Goal: Task Accomplishment & Management: Manage account settings

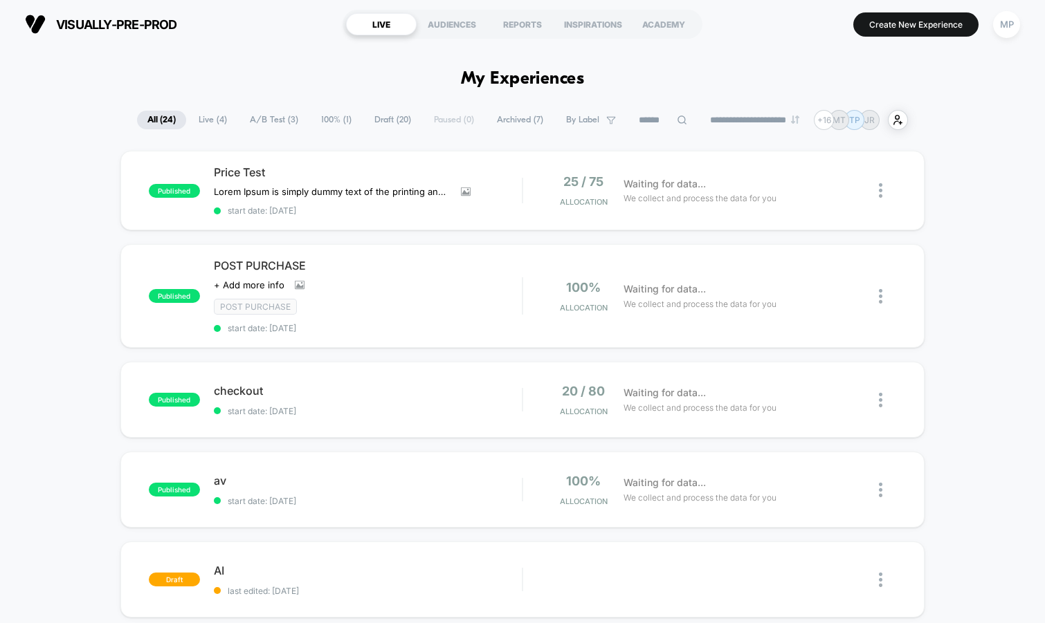
click at [259, 123] on span "A/B Test ( 3 )" at bounding box center [273, 120] width 69 height 19
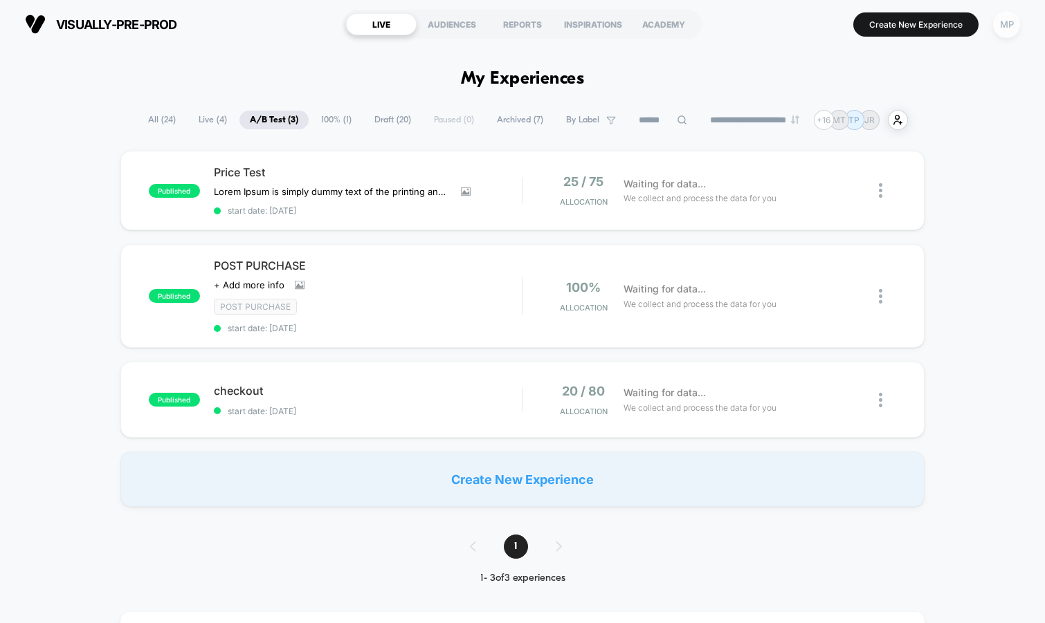
click at [1005, 23] on div "MP" at bounding box center [1006, 24] width 27 height 27
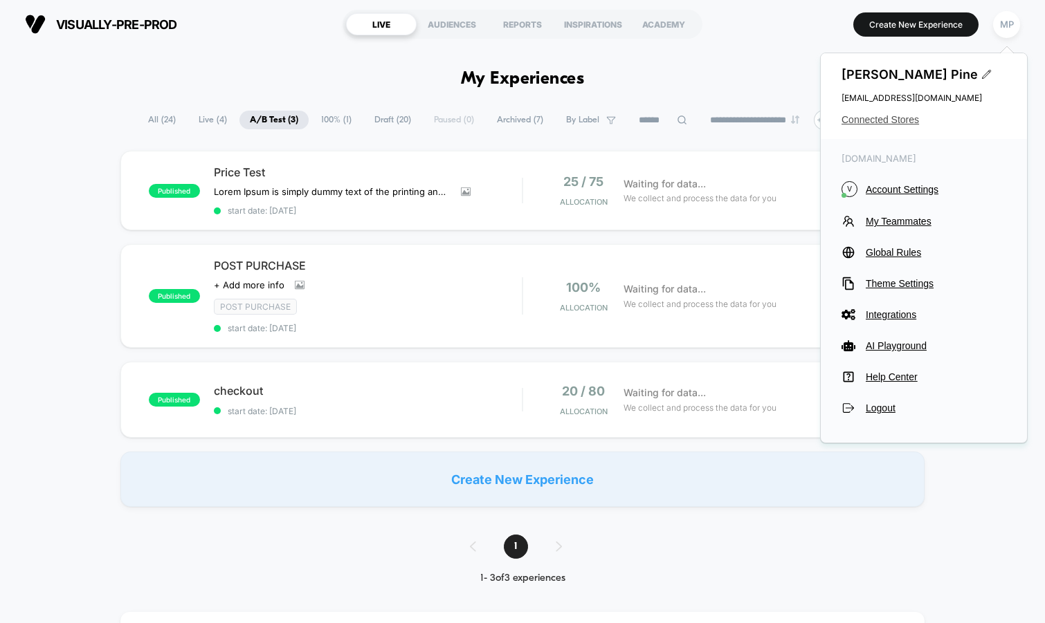
click at [869, 120] on span "Connected Stores" at bounding box center [923, 119] width 165 height 11
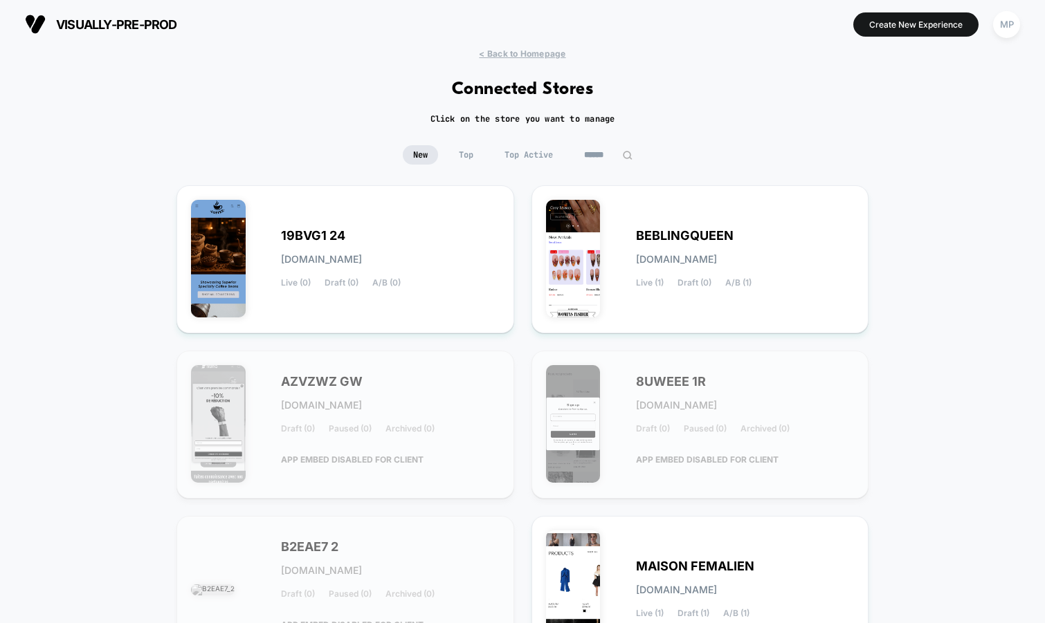
click at [594, 166] on div "New Top Top Active" at bounding box center [522, 165] width 1045 height 40
click at [605, 159] on input at bounding box center [608, 154] width 69 height 19
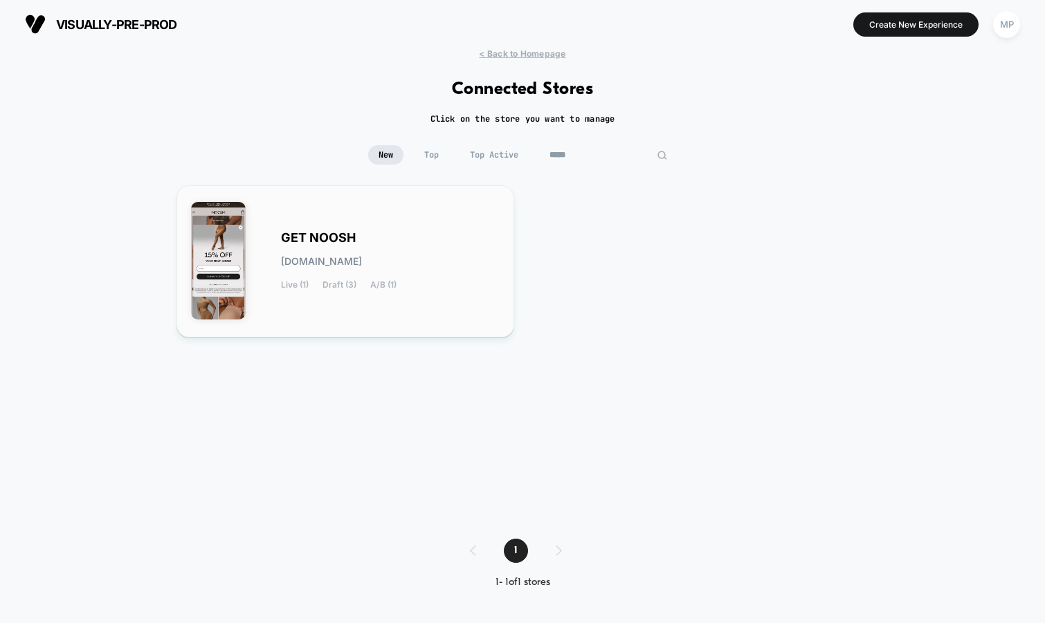
type input "*****"
click at [424, 219] on div "GET NOOSH [DOMAIN_NAME] Live (1) Draft (3) A/B (1)" at bounding box center [345, 261] width 309 height 123
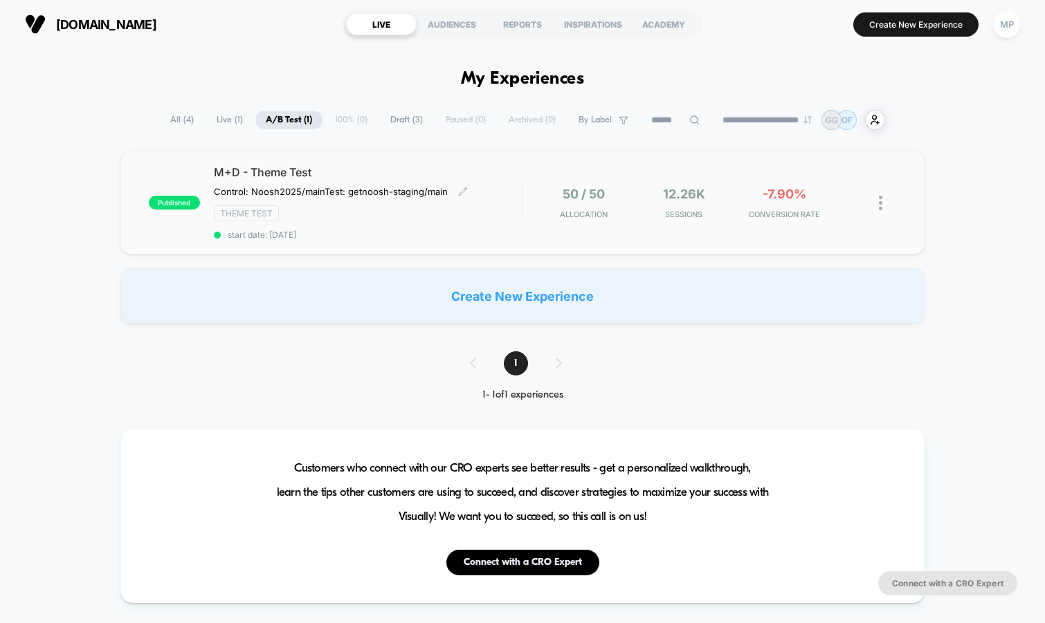
click at [396, 234] on span "start date: [DATE]" at bounding box center [368, 235] width 309 height 10
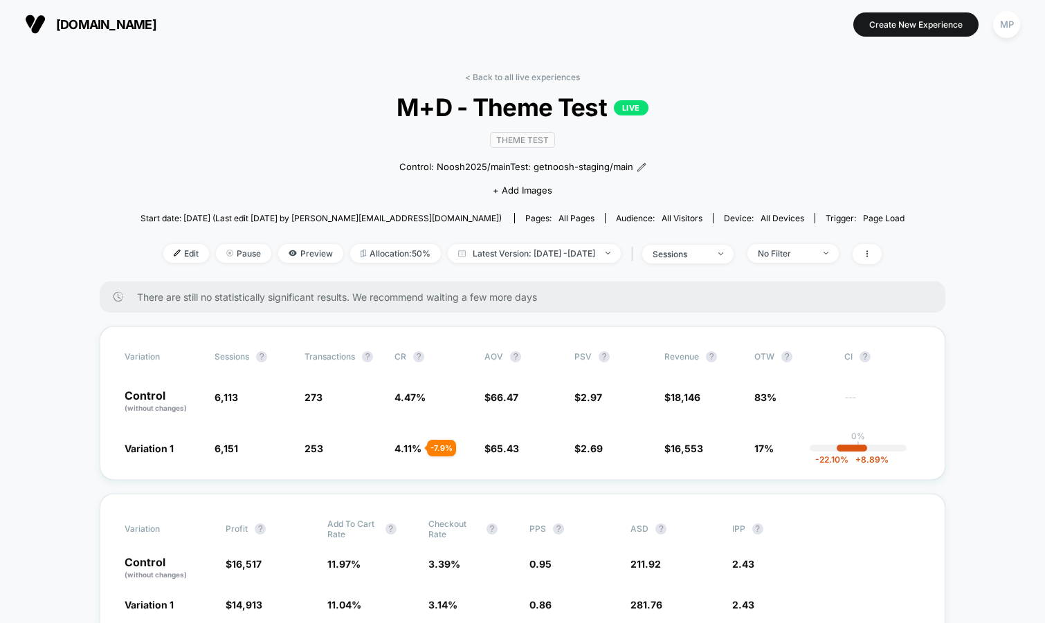
click at [506, 108] on span "M+D - Theme Test LIVE" at bounding box center [522, 107] width 687 height 29
copy span "M+D - Theme Test"
click at [181, 176] on div "< Back to all live experiences M+D - Theme Test LIVE Theme Test Control: Noosh2…" at bounding box center [522, 177] width 764 height 210
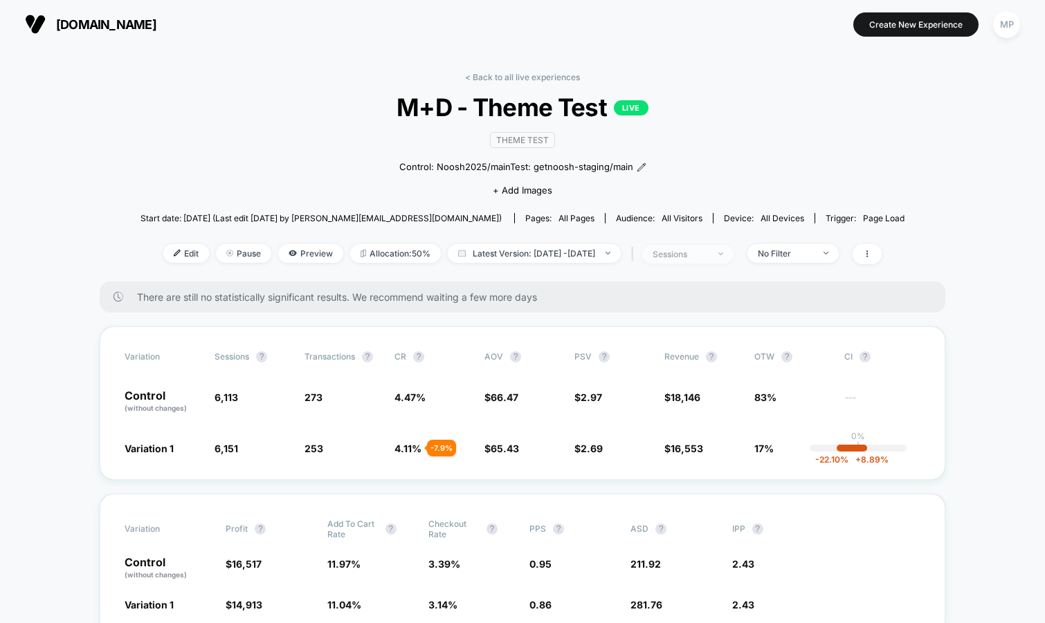
click at [679, 255] on span "sessions" at bounding box center [687, 254] width 91 height 19
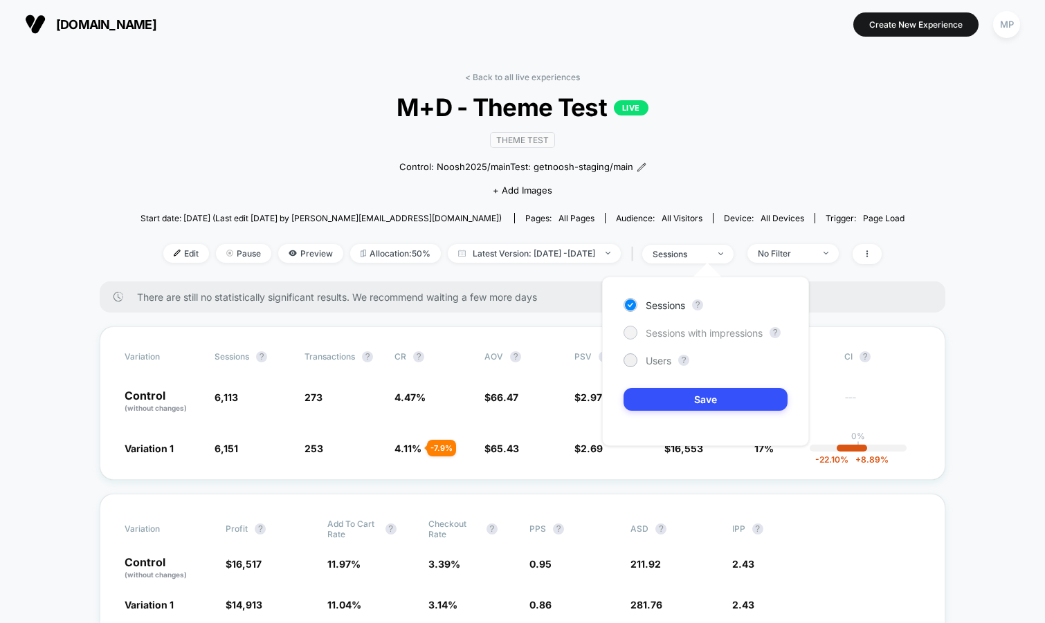
click at [668, 330] on span "Sessions with impressions" at bounding box center [704, 333] width 117 height 12
click at [652, 385] on div "Sessions ? Sessions with impressions ? Users ? Save" at bounding box center [705, 362] width 207 height 170
click at [652, 399] on button "Save" at bounding box center [705, 399] width 164 height 23
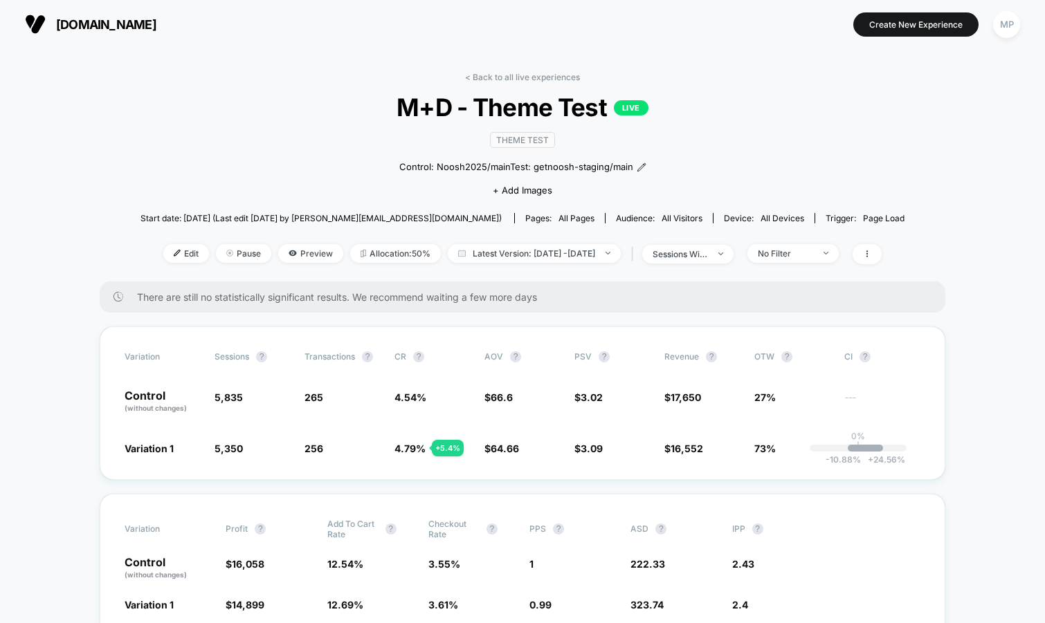
click at [807, 106] on span "M+D - Theme Test LIVE" at bounding box center [522, 107] width 687 height 29
click at [460, 253] on span "Latest Version: [DATE] - [DATE]" at bounding box center [534, 253] width 173 height 19
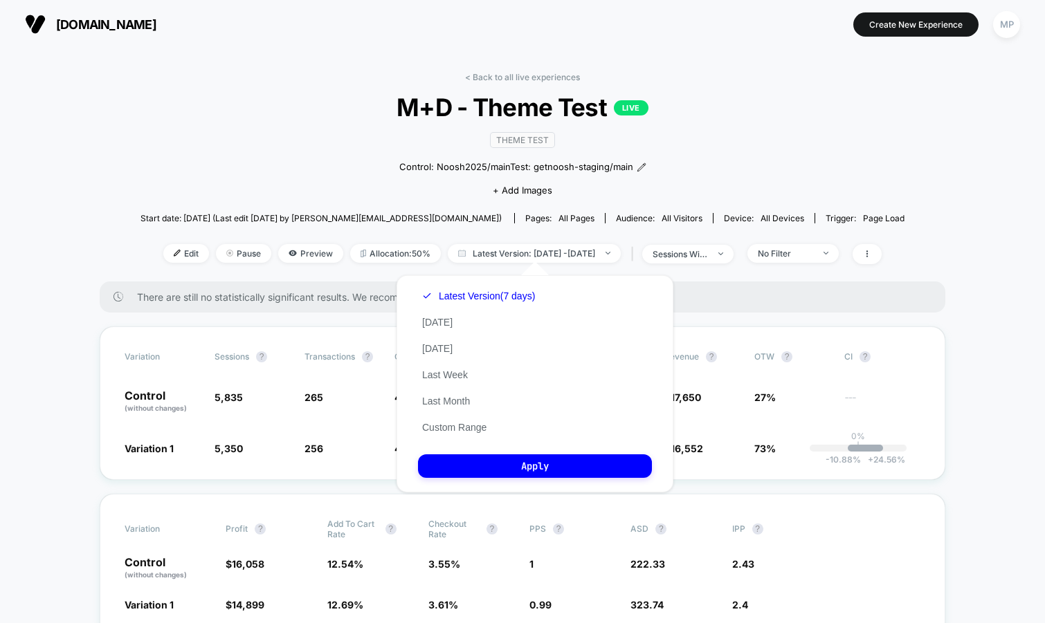
click at [322, 155] on div "Theme Test Control: Noosh2025/main Test: getnoosh-staging/main Click to edit ex…" at bounding box center [522, 164] width 458 height 84
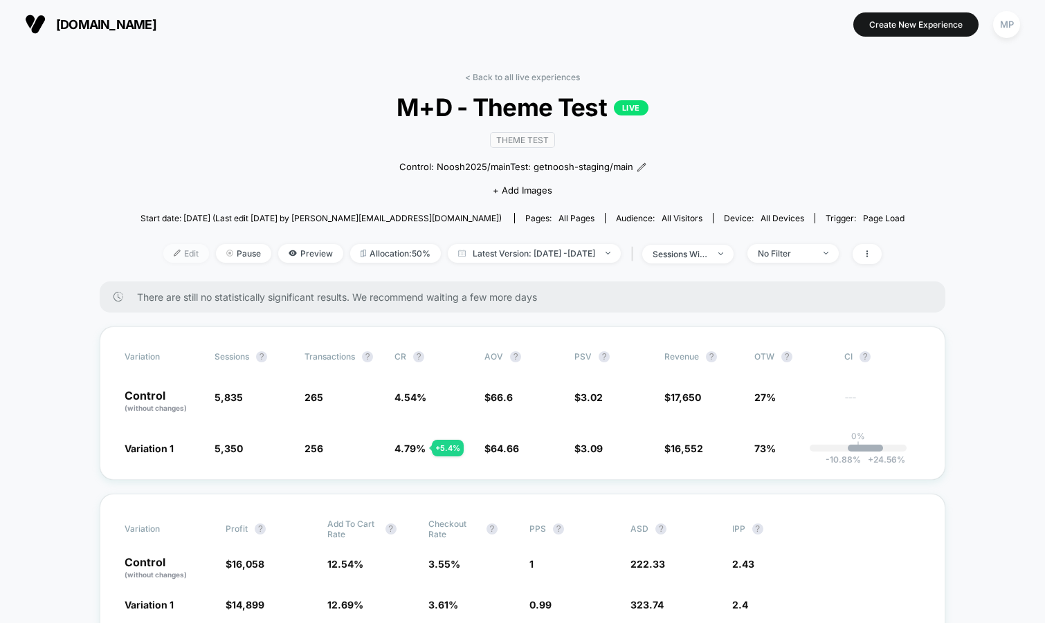
click at [163, 250] on span "Edit" at bounding box center [186, 253] width 46 height 19
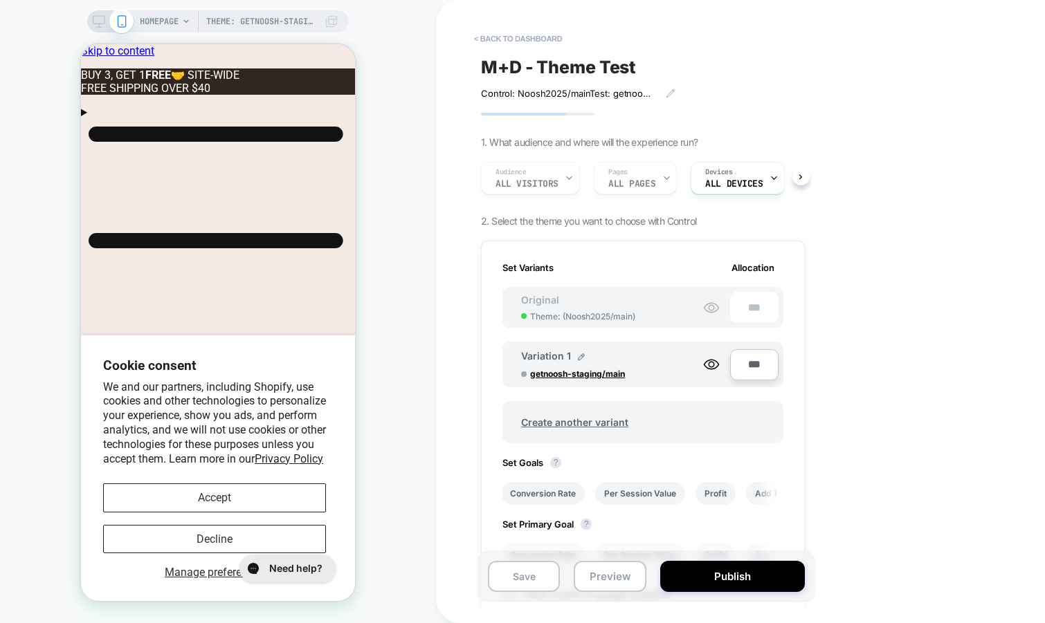
scroll to position [0, 125]
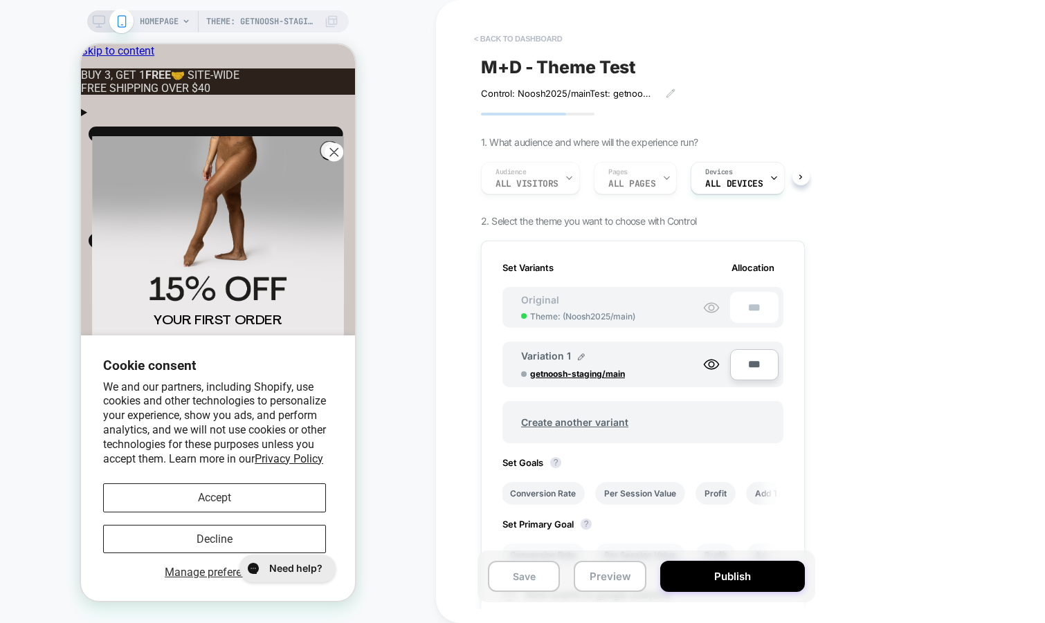
click at [528, 36] on button "< back to dashboard" at bounding box center [518, 39] width 102 height 22
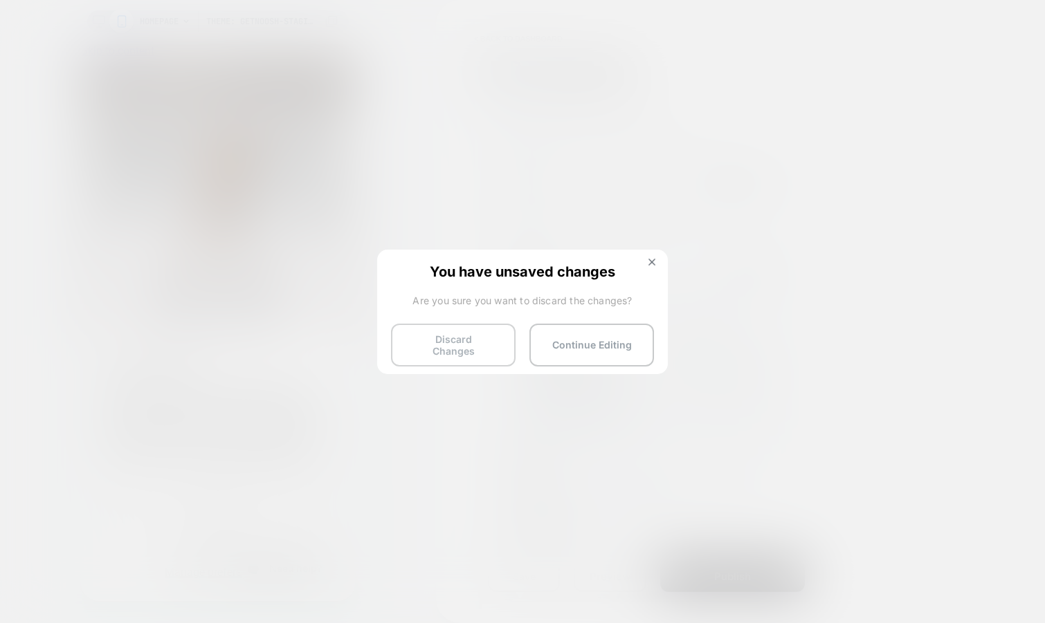
click at [461, 345] on button "Discard Changes" at bounding box center [453, 345] width 125 height 43
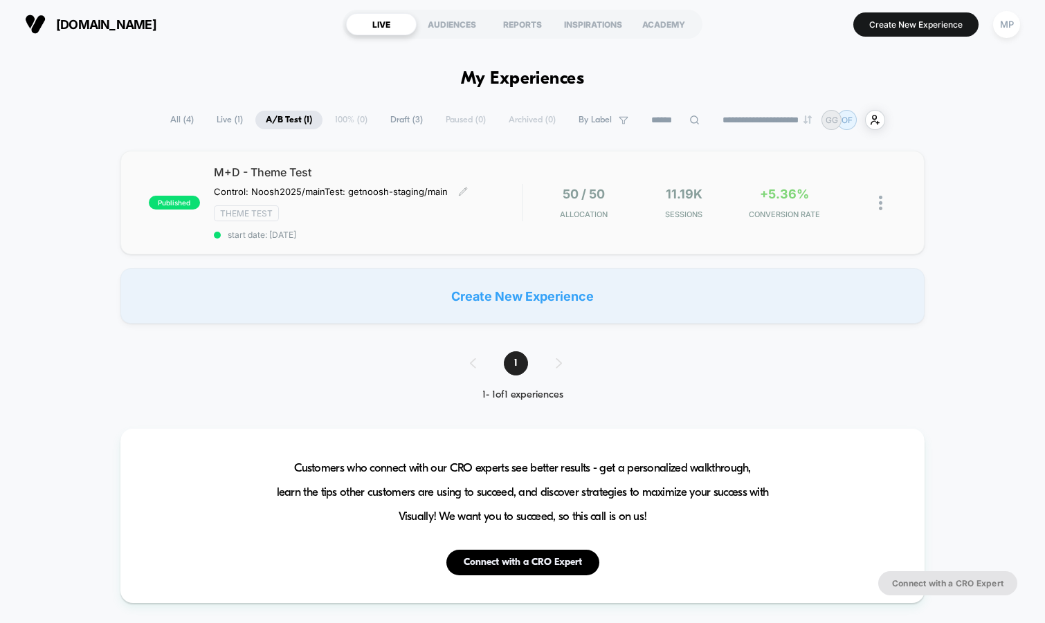
click at [389, 235] on span "start date: [DATE]" at bounding box center [368, 235] width 309 height 10
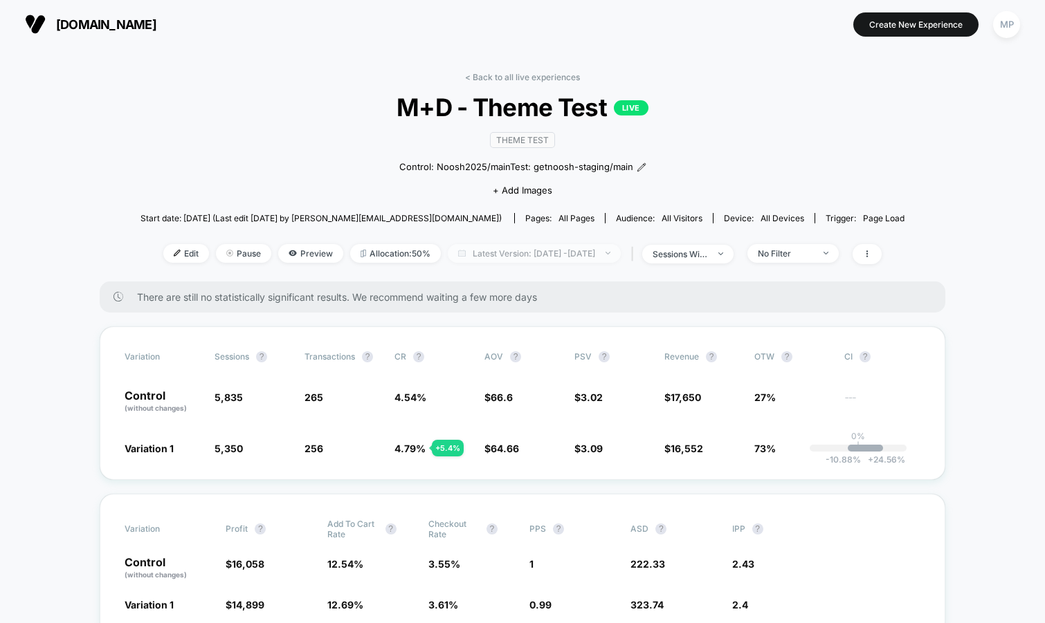
click at [547, 258] on span "Latest Version: [DATE] - [DATE]" at bounding box center [534, 253] width 173 height 19
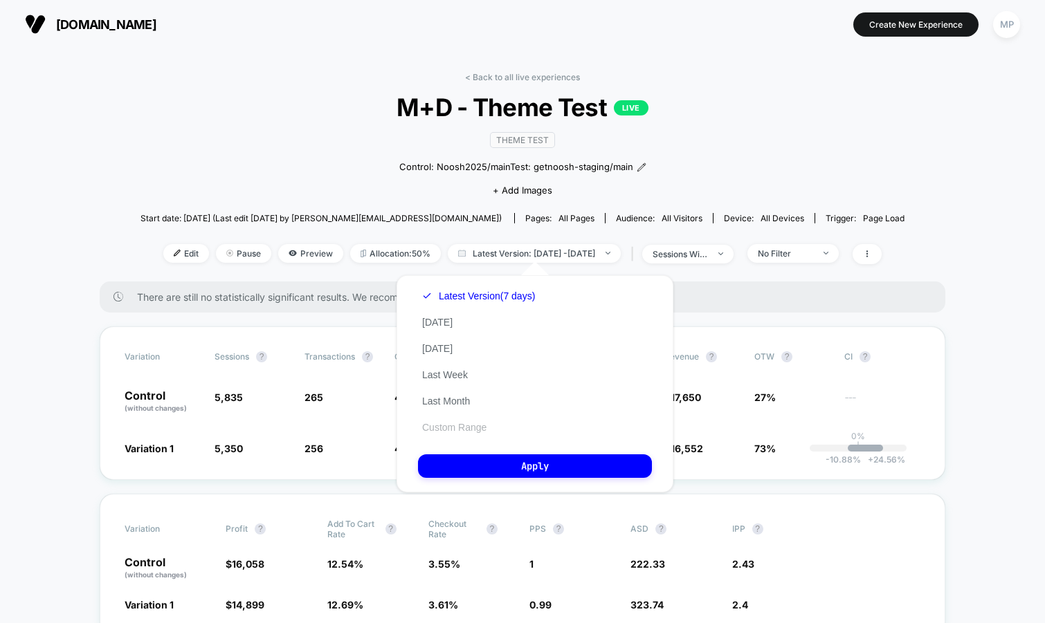
click at [444, 428] on button "Custom Range" at bounding box center [454, 427] width 73 height 12
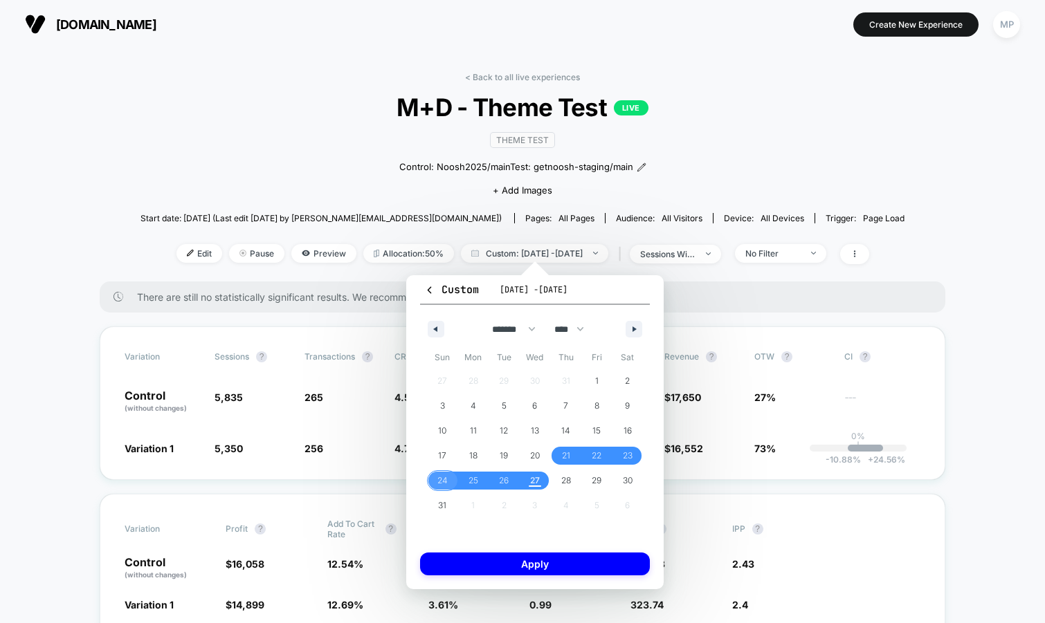
click at [439, 482] on span "24" at bounding box center [442, 480] width 10 height 25
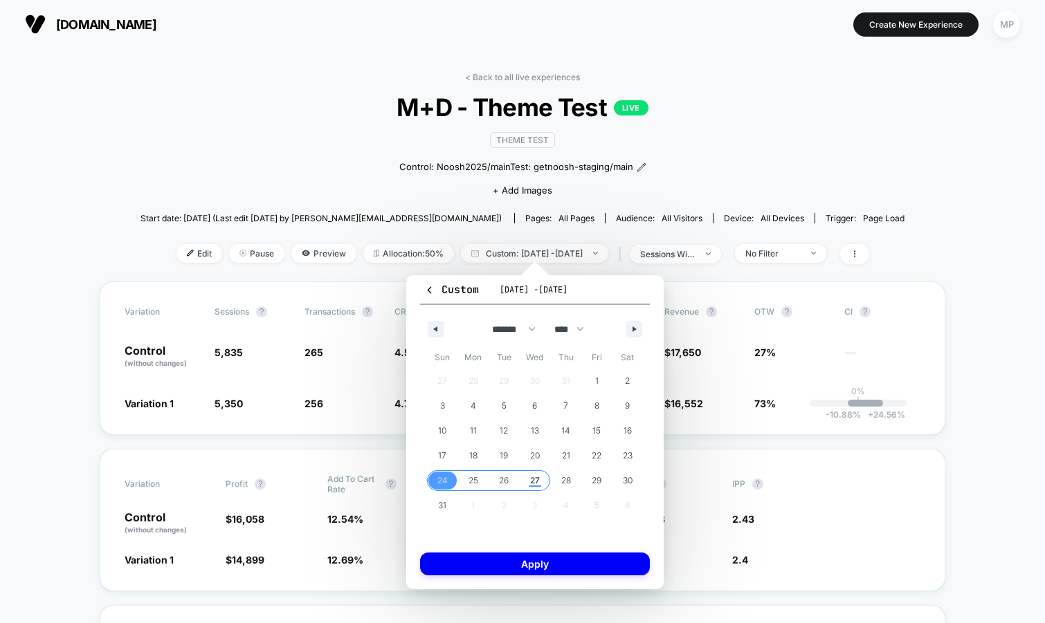
click at [531, 481] on span "27" at bounding box center [535, 480] width 10 height 25
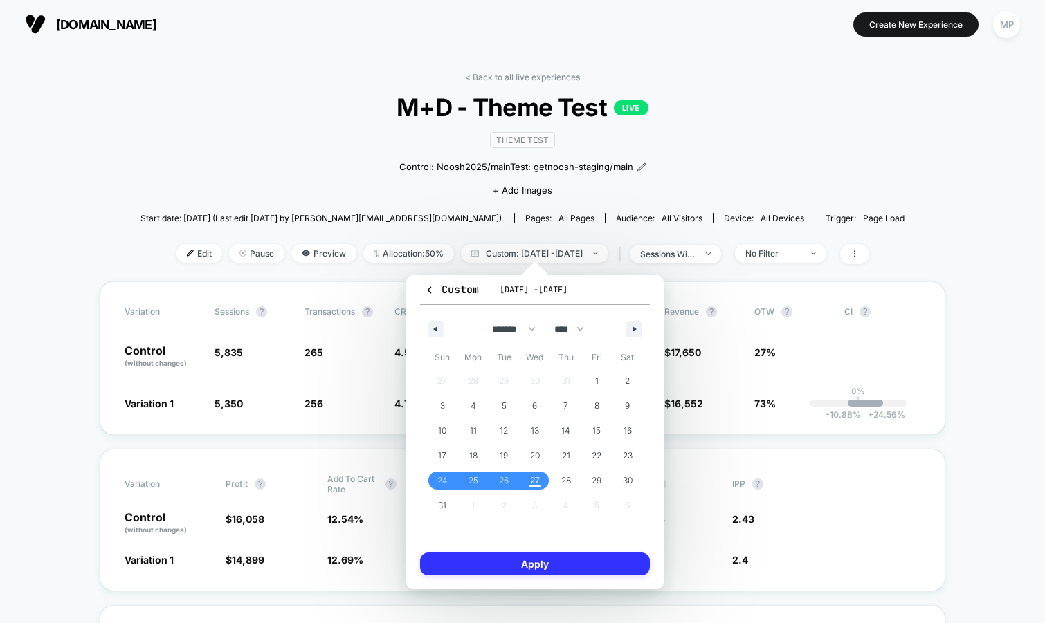
click at [512, 567] on button "Apply" at bounding box center [535, 564] width 230 height 23
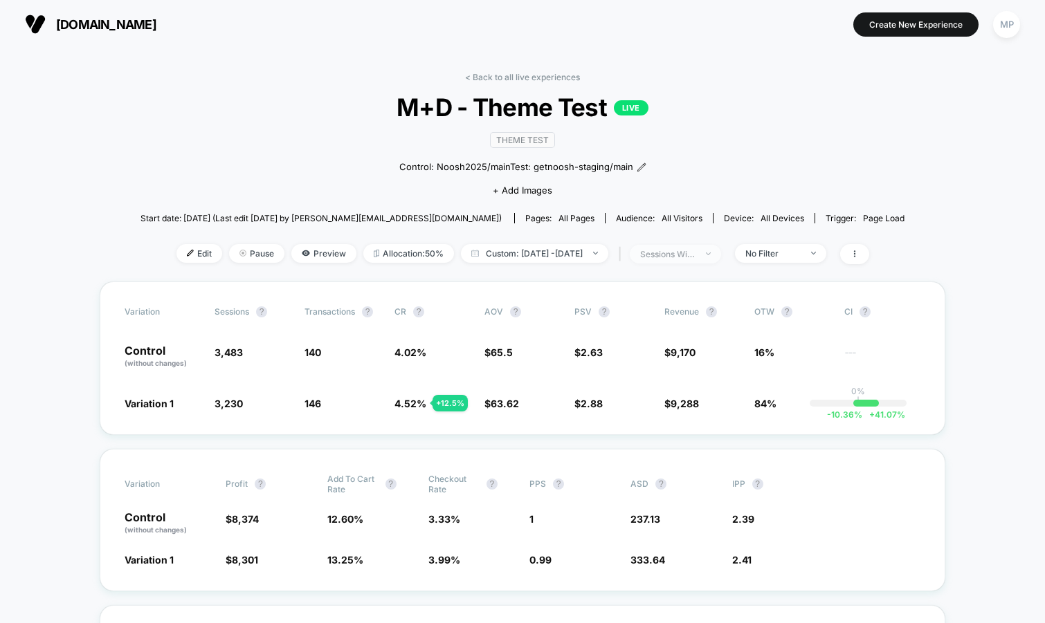
click at [695, 257] on div "sessions with impression" at bounding box center [667, 254] width 55 height 10
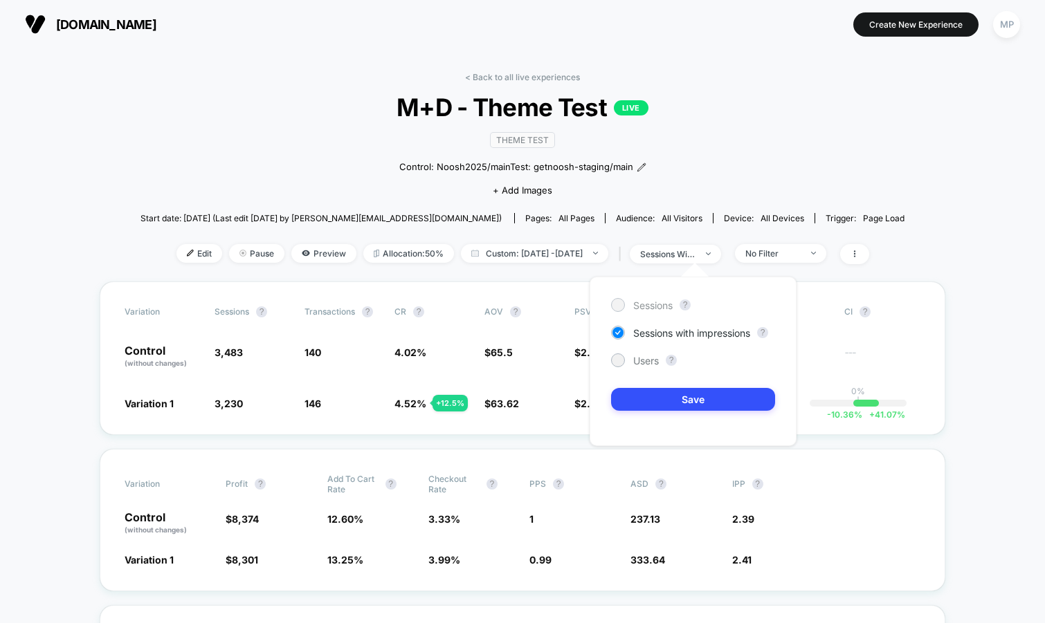
click at [655, 309] on span "Sessions" at bounding box center [652, 306] width 39 height 12
click at [636, 400] on button "Save" at bounding box center [693, 399] width 164 height 23
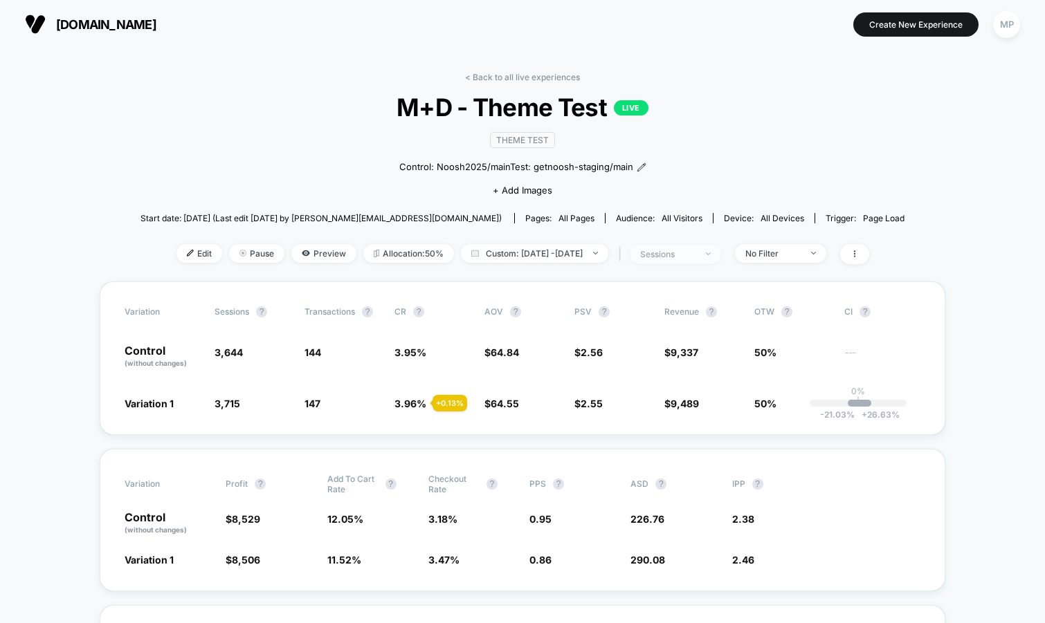
click at [676, 253] on div "sessions" at bounding box center [667, 254] width 55 height 10
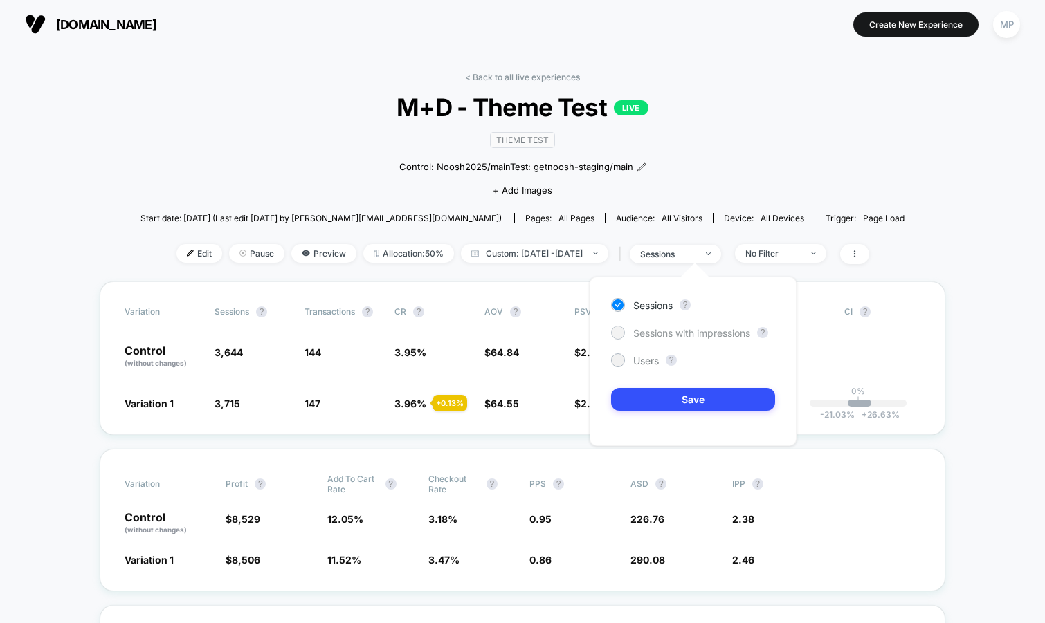
click at [650, 332] on span "Sessions with impressions" at bounding box center [691, 333] width 117 height 12
click at [639, 405] on button "Save" at bounding box center [693, 399] width 164 height 23
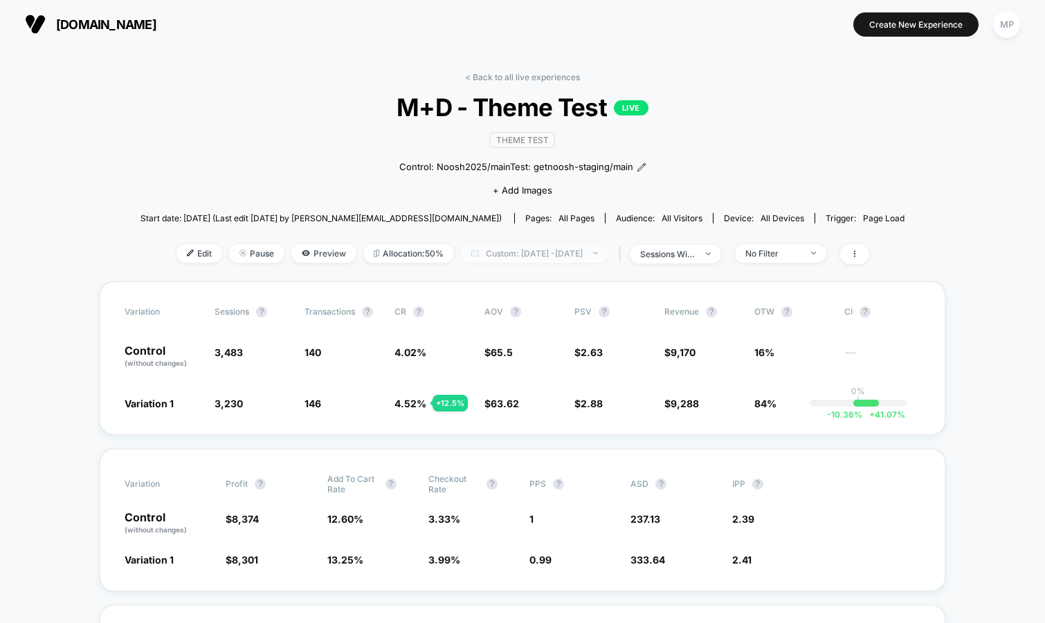
click at [503, 252] on span "Custom: [DATE] - [DATE]" at bounding box center [534, 253] width 147 height 19
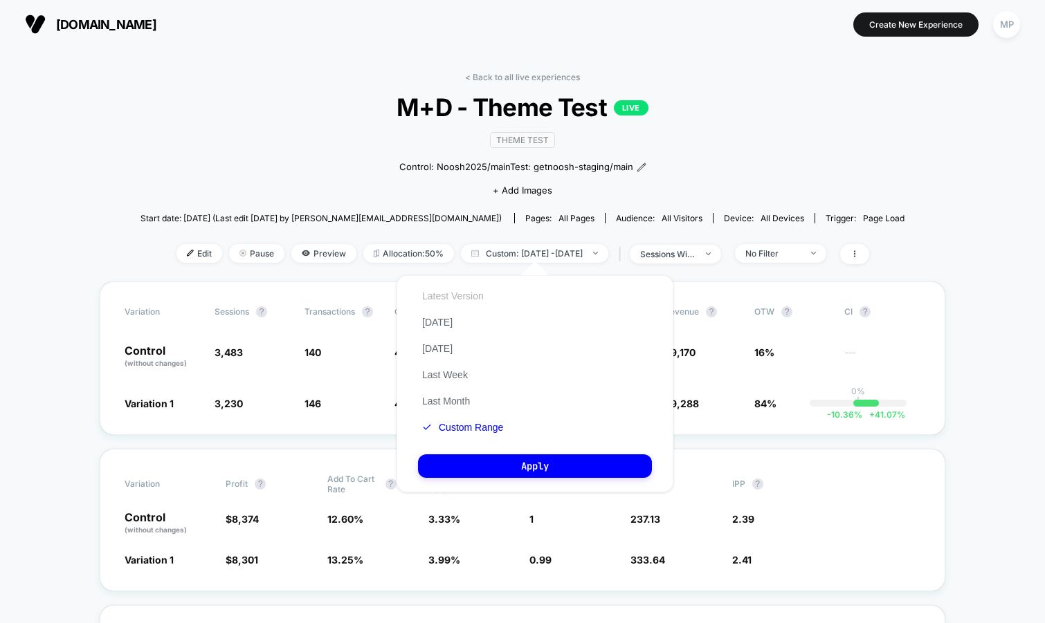
click at [452, 299] on button "Latest Version" at bounding box center [453, 296] width 70 height 12
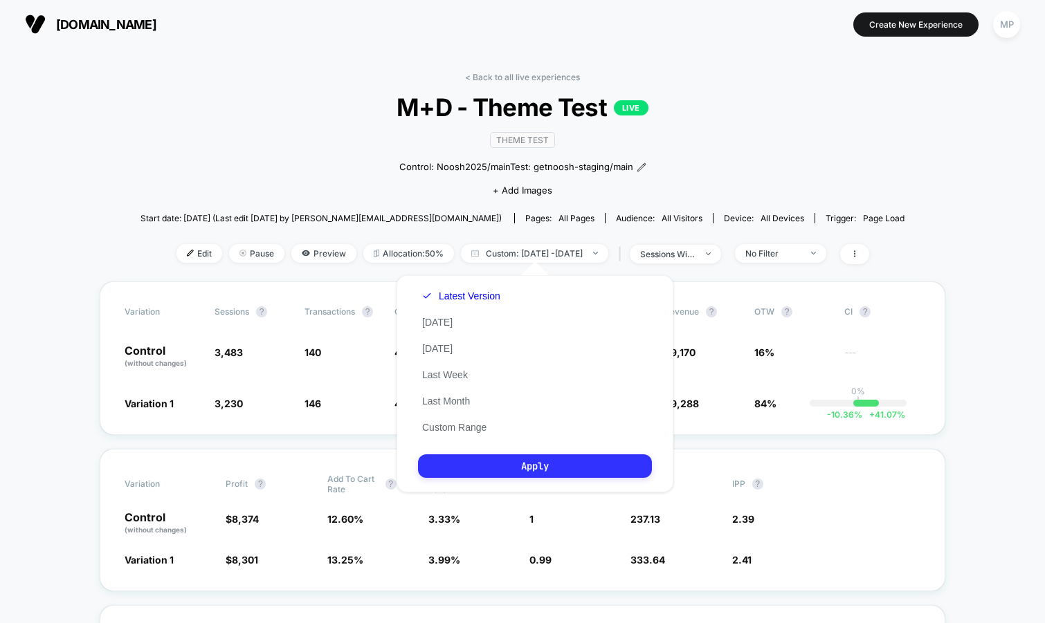
click at [476, 466] on button "Apply" at bounding box center [535, 467] width 234 height 24
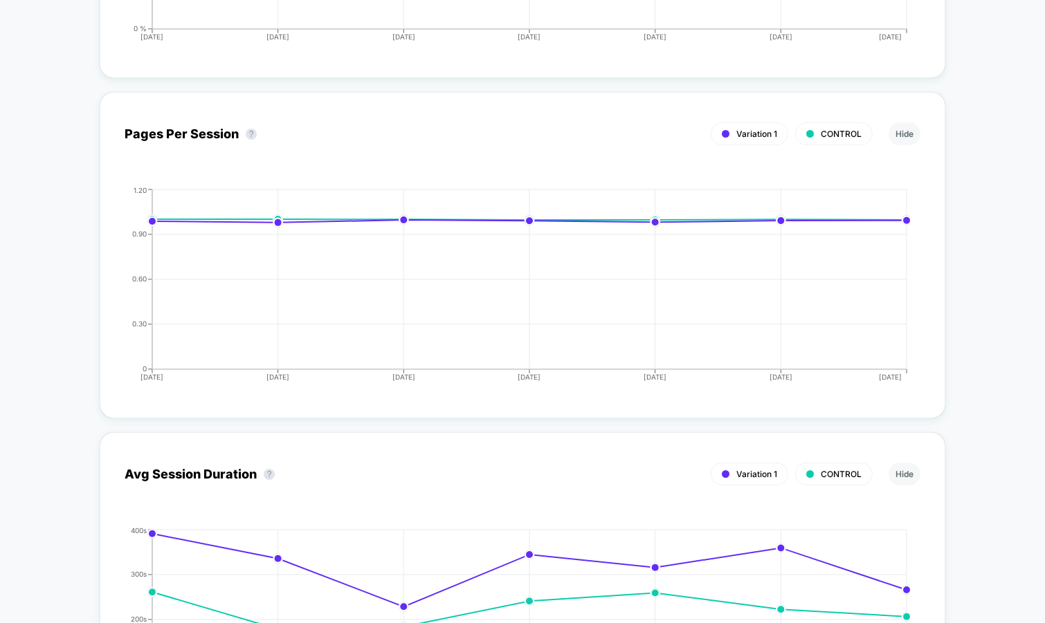
scroll to position [2664, 0]
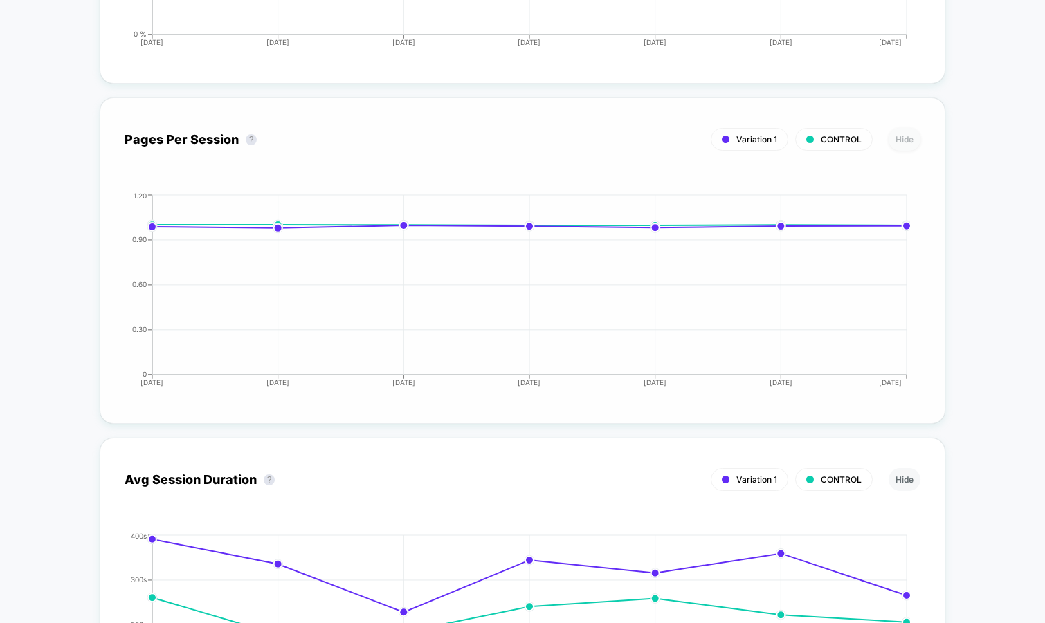
click at [900, 132] on button "Hide" at bounding box center [904, 139] width 32 height 23
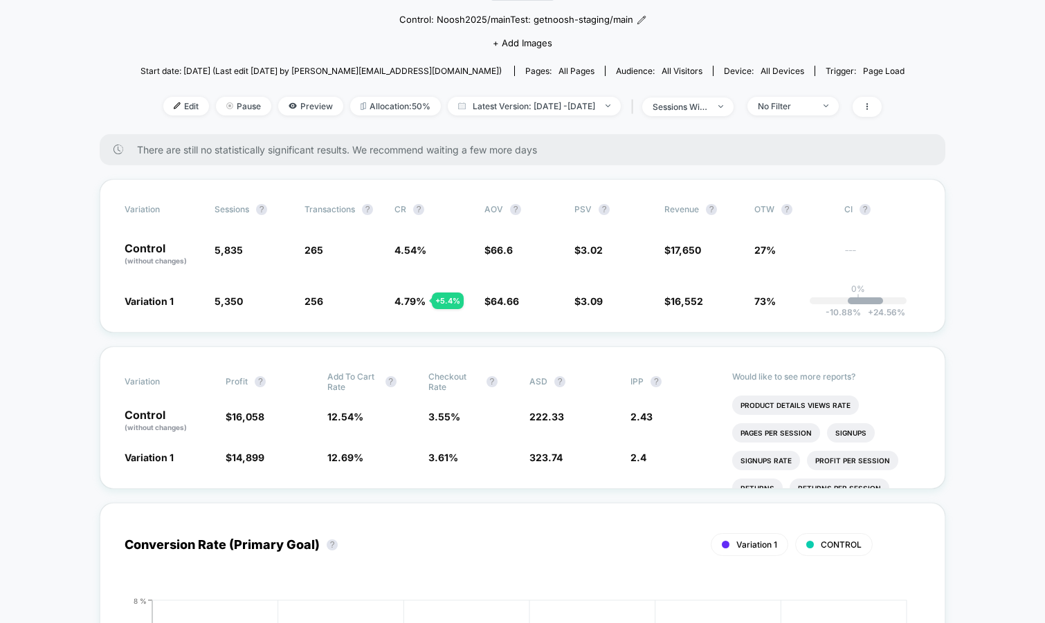
scroll to position [140, 0]
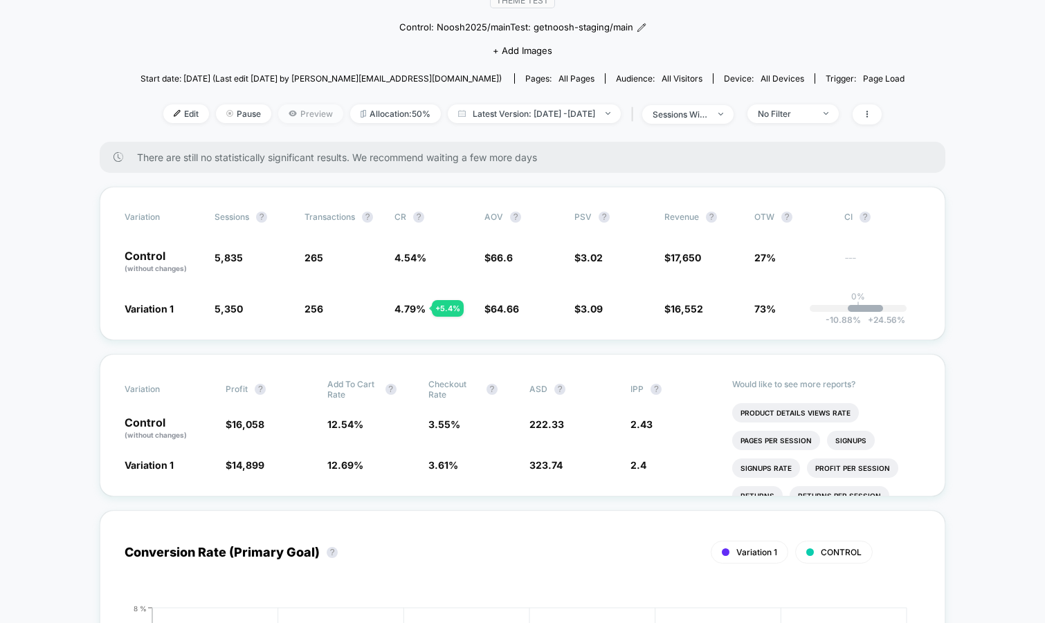
click at [282, 118] on span "Preview" at bounding box center [310, 113] width 65 height 19
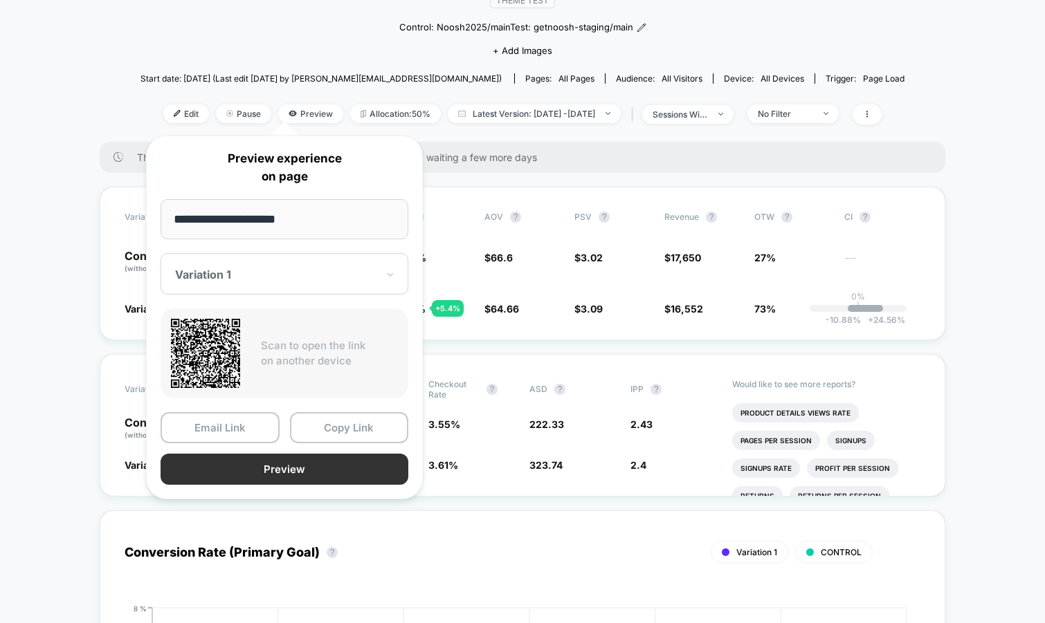
click at [311, 470] on button "Preview" at bounding box center [285, 469] width 248 height 31
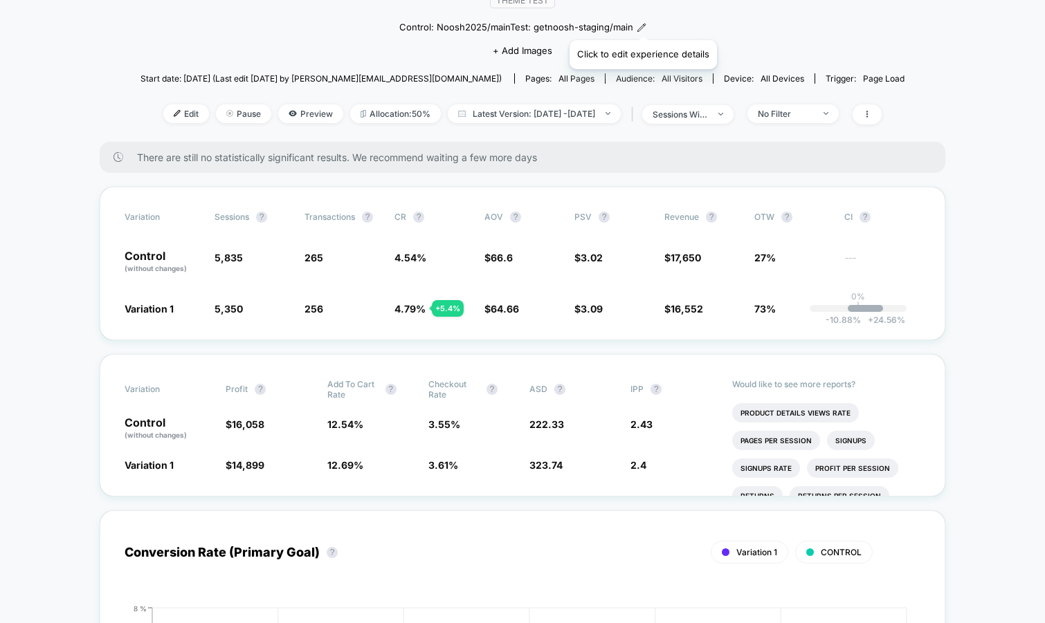
click at [642, 24] on icon at bounding box center [641, 28] width 8 height 8
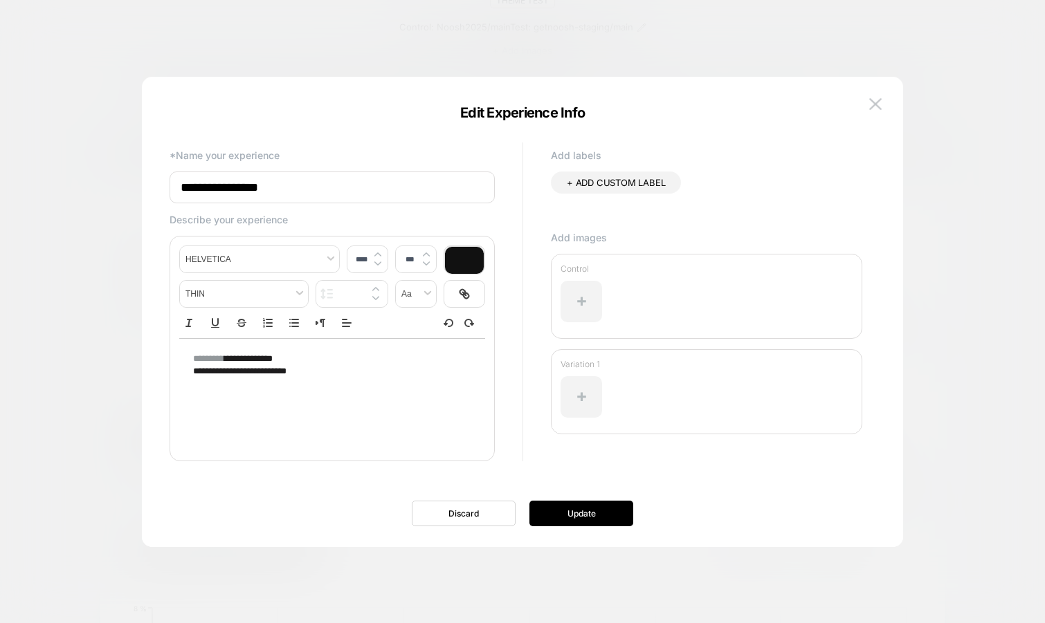
type input "****"
click at [306, 374] on p "**********" at bounding box center [327, 371] width 268 height 12
click at [286, 373] on span "**********" at bounding box center [239, 371] width 93 height 9
